Goal: Transaction & Acquisition: Book appointment/travel/reservation

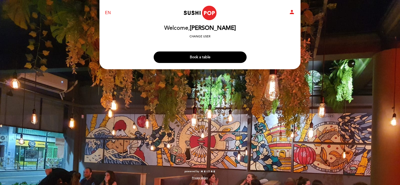
click at [227, 58] on button "Book a table" at bounding box center [200, 58] width 93 height 12
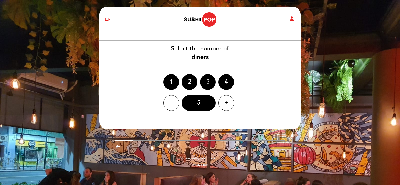
click at [205, 82] on div "3" at bounding box center [208, 82] width 16 height 16
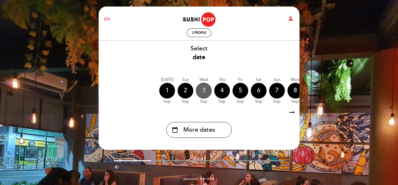
click at [204, 90] on div "3" at bounding box center [204, 91] width 16 height 16
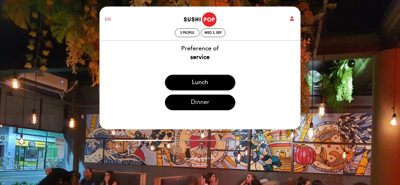
click at [208, 103] on button "Dinner" at bounding box center [200, 103] width 70 height 16
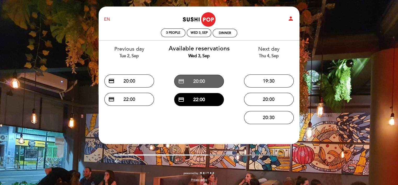
click at [199, 82] on button "credit_card 20:00" at bounding box center [199, 81] width 50 height 13
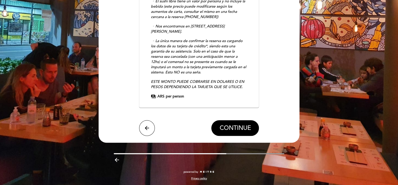
scroll to position [141, 0]
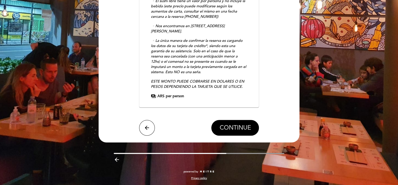
click at [231, 125] on span "CONTINUE" at bounding box center [235, 128] width 31 height 7
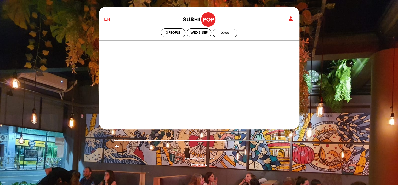
scroll to position [0, 0]
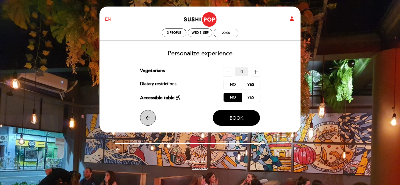
click at [150, 120] on icon "arrow_back" at bounding box center [148, 118] width 6 height 6
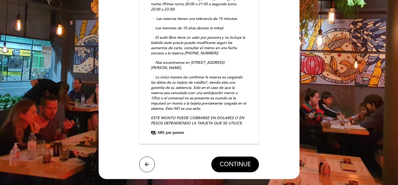
scroll to position [105, 0]
click at [176, 134] on span "per person" at bounding box center [175, 132] width 18 height 5
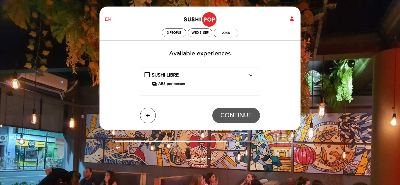
click at [151, 75] on div "SUSHI LIBRE expand_more Una experiencia autentica y un precio inigualable donde…" at bounding box center [199, 79] width 111 height 15
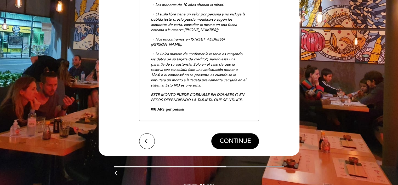
scroll to position [131, 0]
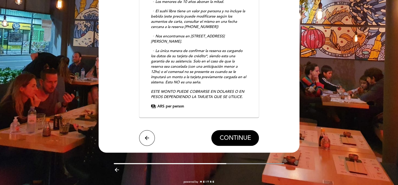
click at [239, 134] on button "CONTINUE" at bounding box center [235, 138] width 48 height 16
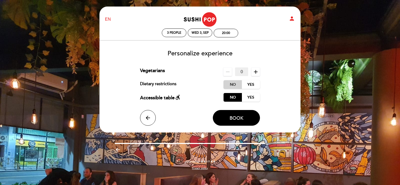
click at [230, 86] on label "No" at bounding box center [233, 84] width 18 height 9
click at [245, 118] on button "Book" at bounding box center [236, 118] width 47 height 16
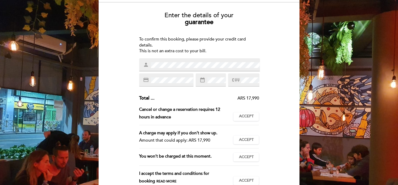
scroll to position [52, 0]
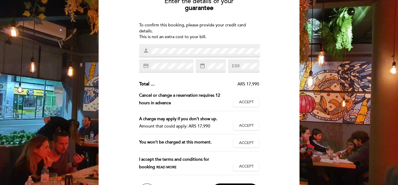
click at [277, 86] on div "Enter the details of your guarantee To confirm this booking, please provide you…" at bounding box center [199, 97] width 194 height 206
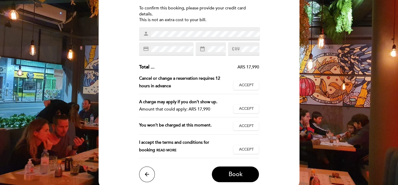
scroll to position [79, 0]
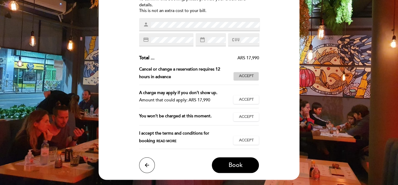
click at [245, 75] on span "Accept" at bounding box center [246, 76] width 15 height 5
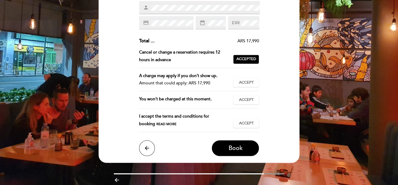
scroll to position [105, 0]
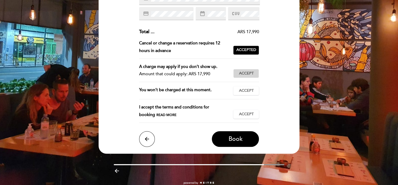
click at [249, 74] on span "Accept" at bounding box center [246, 73] width 15 height 5
click at [247, 94] on button "Accept Accepted" at bounding box center [246, 90] width 26 height 9
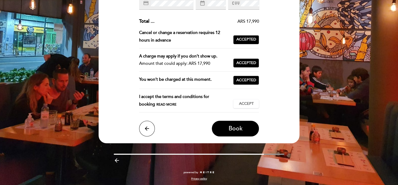
scroll to position [116, 0]
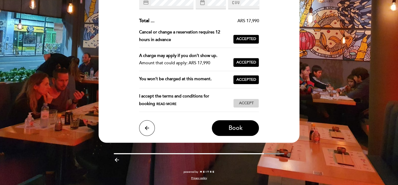
click at [246, 104] on span "Accept" at bounding box center [246, 103] width 15 height 5
click at [229, 126] on span "Book" at bounding box center [235, 128] width 14 height 7
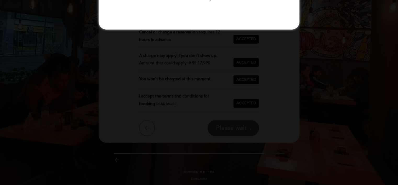
scroll to position [0, 0]
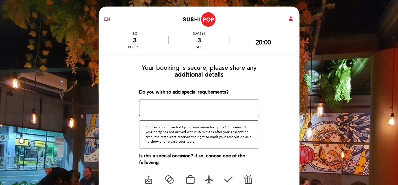
click at [264, 79] on form "Your booking is secure, please share any additional details Do you wish to add …" at bounding box center [199, 139] width 194 height 158
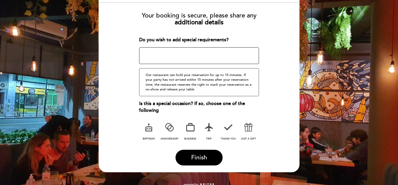
scroll to position [65, 0]
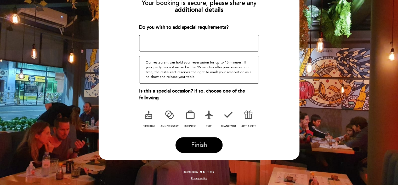
click at [199, 144] on span "Finish" at bounding box center [199, 145] width 16 height 7
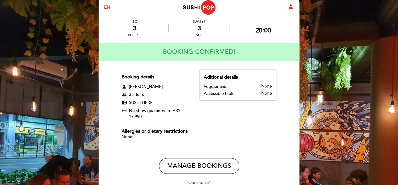
scroll to position [0, 0]
